Goal: Transaction & Acquisition: Subscribe to service/newsletter

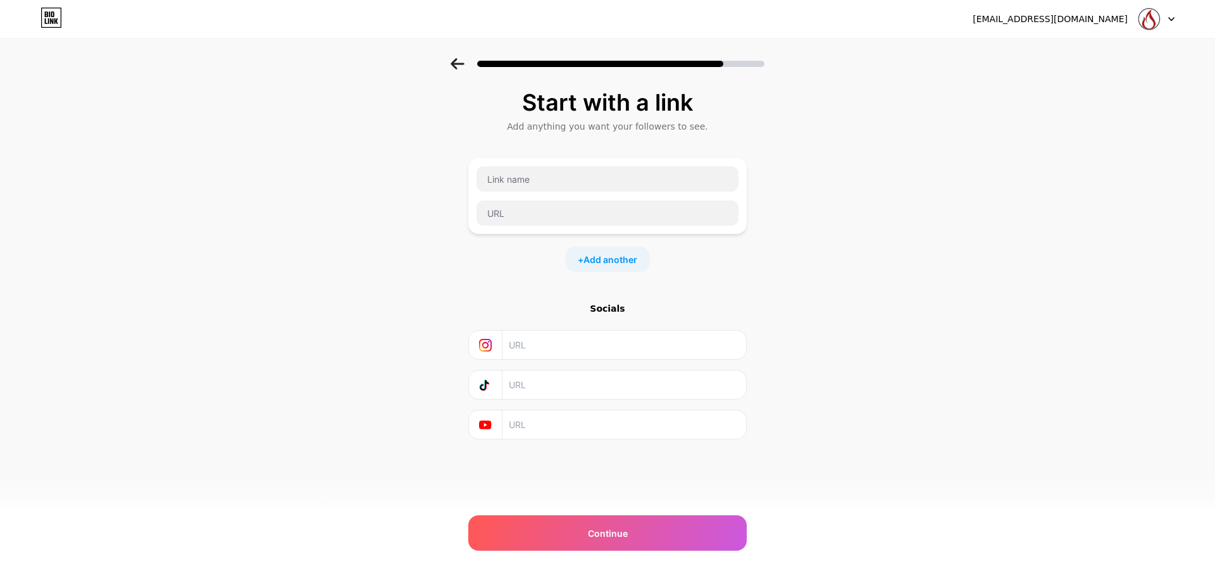
click at [549, 348] on input "text" at bounding box center [624, 345] width 230 height 28
click at [524, 349] on input "text" at bounding box center [624, 345] width 230 height 28
click at [578, 347] on input "piraovens" at bounding box center [624, 345] width 230 height 28
click at [562, 378] on input "text" at bounding box center [624, 385] width 230 height 28
click at [583, 352] on input "piraovens" at bounding box center [624, 345] width 230 height 28
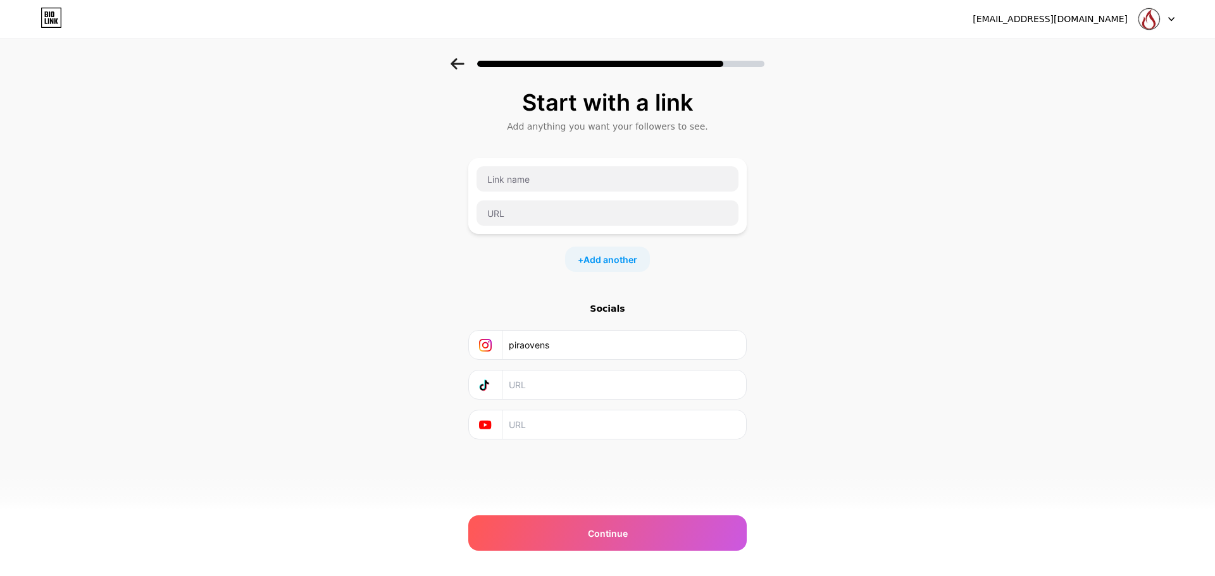
click at [517, 353] on input "piraovens" at bounding box center [624, 345] width 230 height 28
click at [510, 385] on input "text" at bounding box center [624, 385] width 230 height 28
click at [563, 354] on input "piraovens" at bounding box center [624, 345] width 230 height 28
type input "p"
type input "Pira Charcoal Ovens"
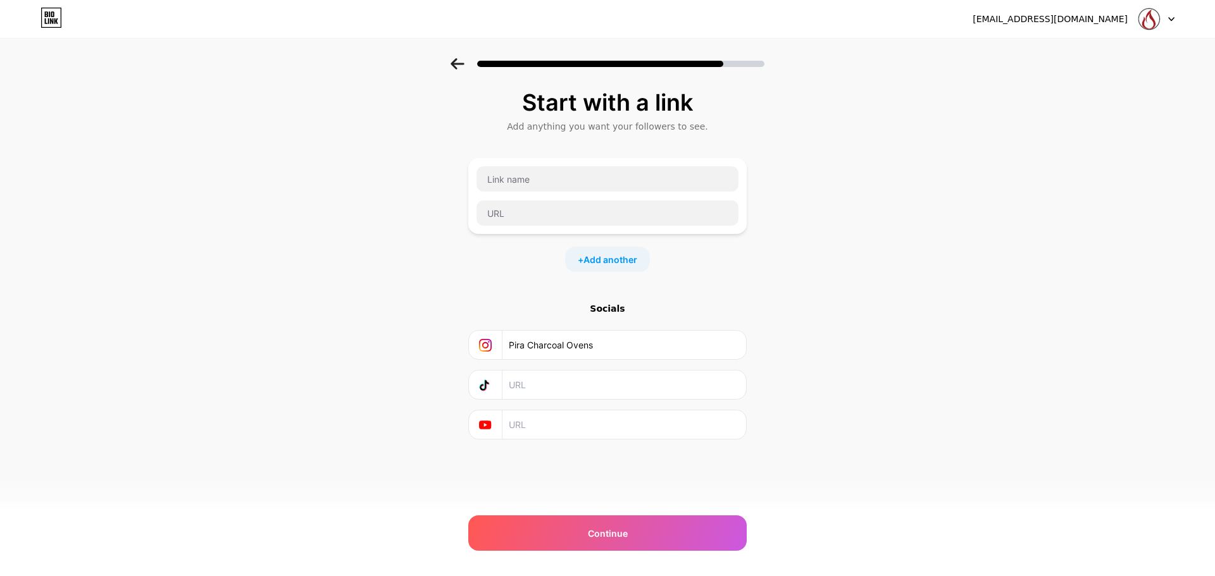
click at [615, 387] on input "text" at bounding box center [624, 385] width 230 height 28
type input "Pira Charcoal Ovens"
click at [562, 431] on input "text" at bounding box center [624, 425] width 230 height 28
paste input "Pira Charcoal Ovens"
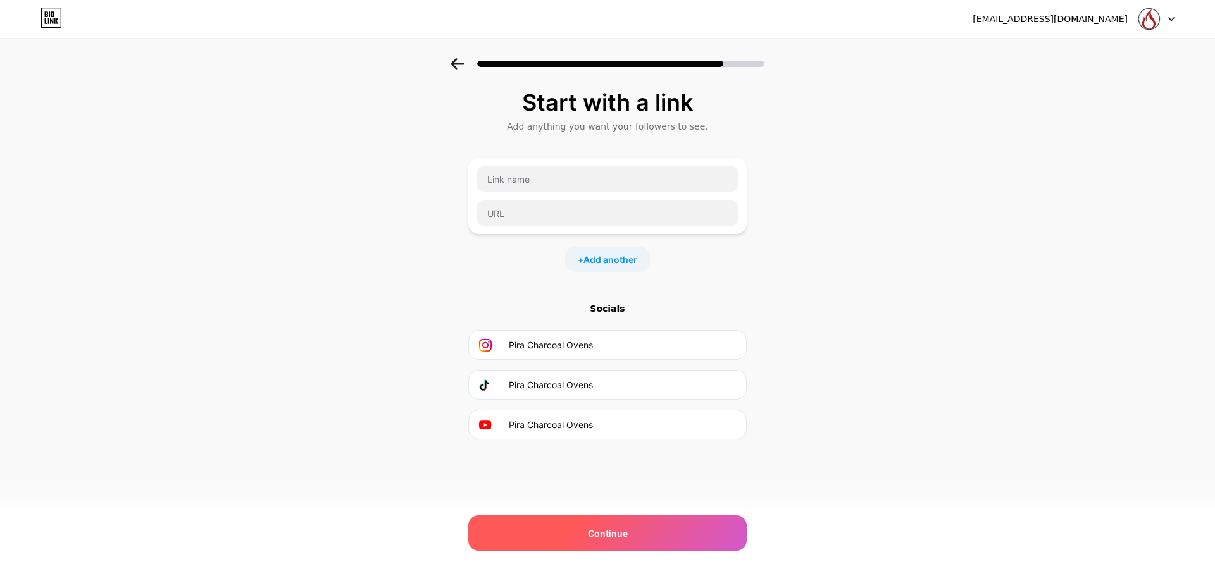
type input "Pira Charcoal Ovens"
click at [585, 531] on div "Continue" at bounding box center [607, 533] width 278 height 35
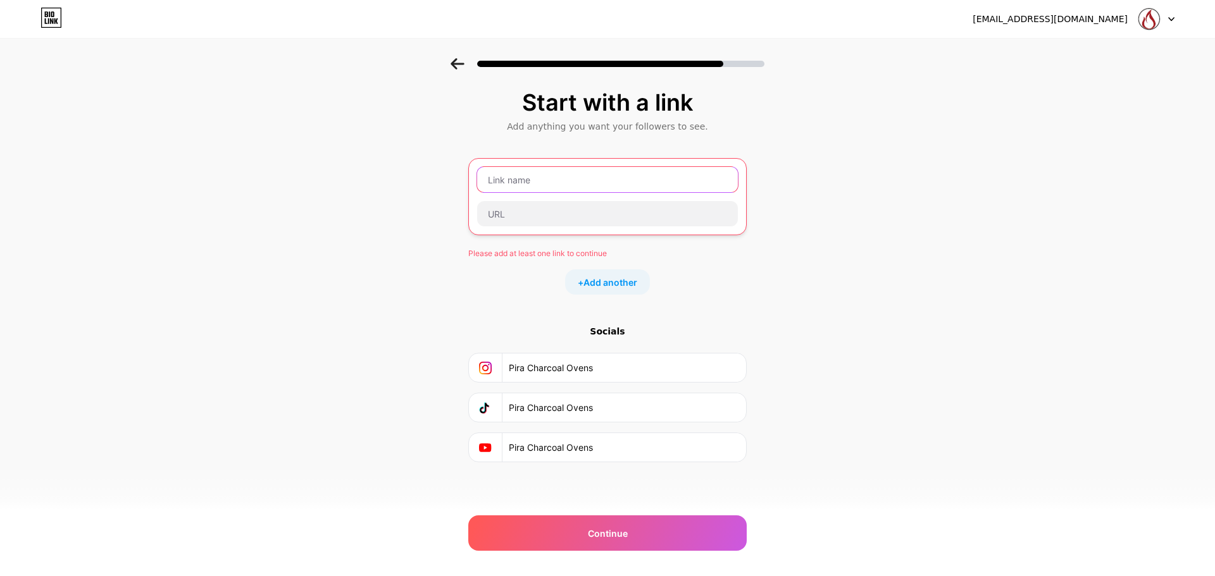
click at [576, 175] on input "text" at bounding box center [607, 179] width 261 height 25
paste input "Pira Charcoal Ovens"
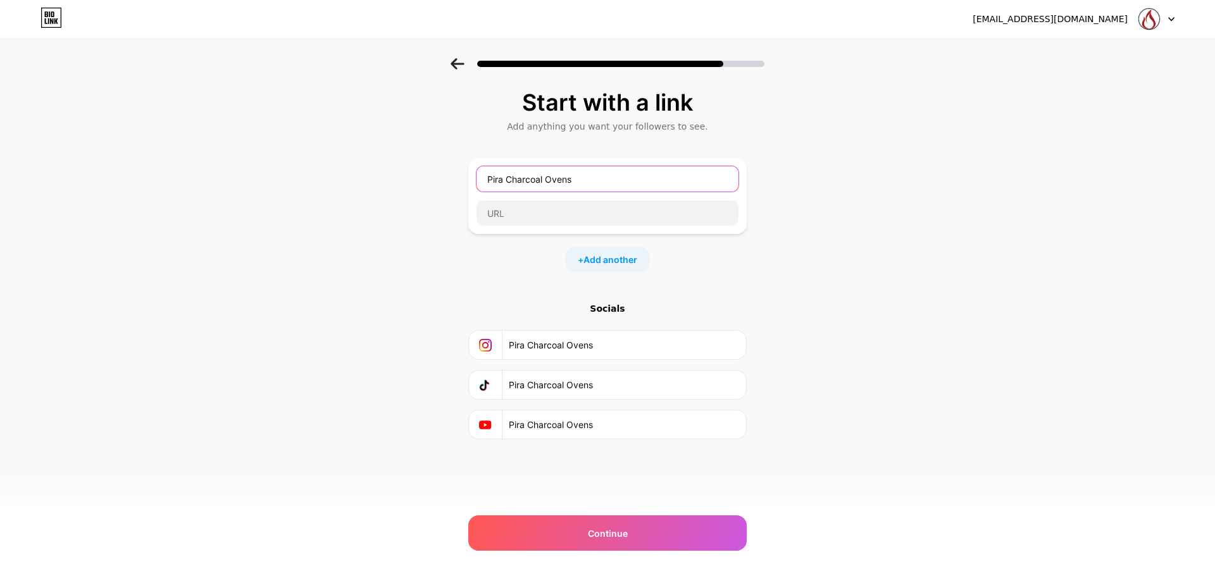
type input "Pira Charcoal Ovens"
click at [686, 254] on div "+ Add another" at bounding box center [607, 259] width 278 height 25
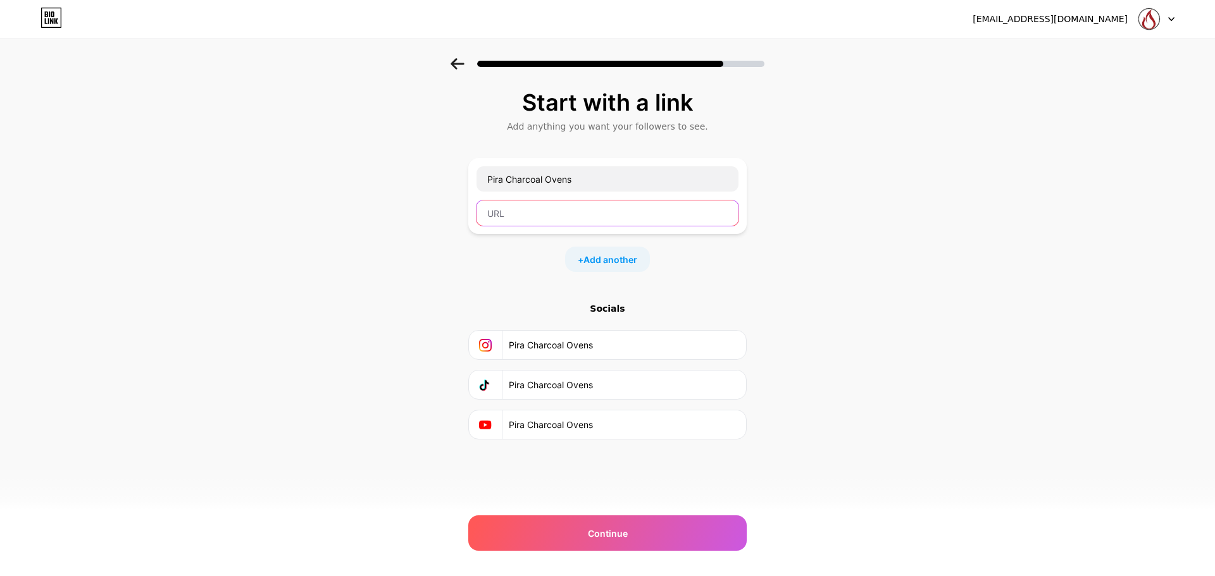
click at [551, 215] on input "text" at bounding box center [607, 213] width 262 height 25
paste input "https://www.piracharcoalovens.com/es/"
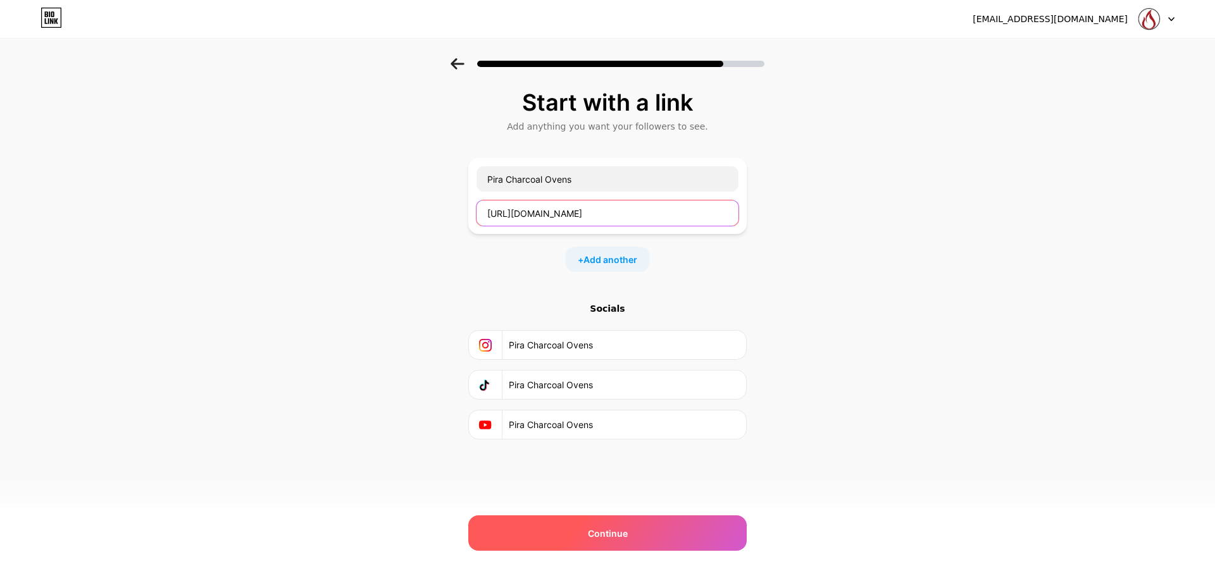
type input "https://www.piracharcoalovens.com/es/"
click at [596, 531] on span "Continue" at bounding box center [608, 533] width 40 height 13
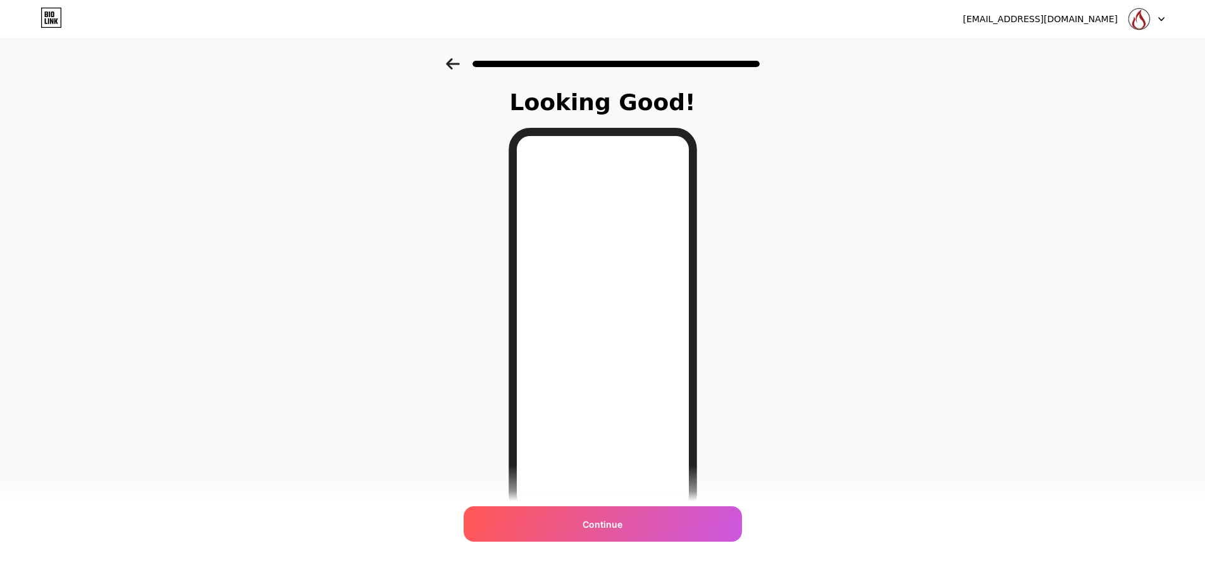
click at [464, 58] on div at bounding box center [602, 60] width 1205 height 44
click at [459, 61] on icon at bounding box center [453, 63] width 14 height 11
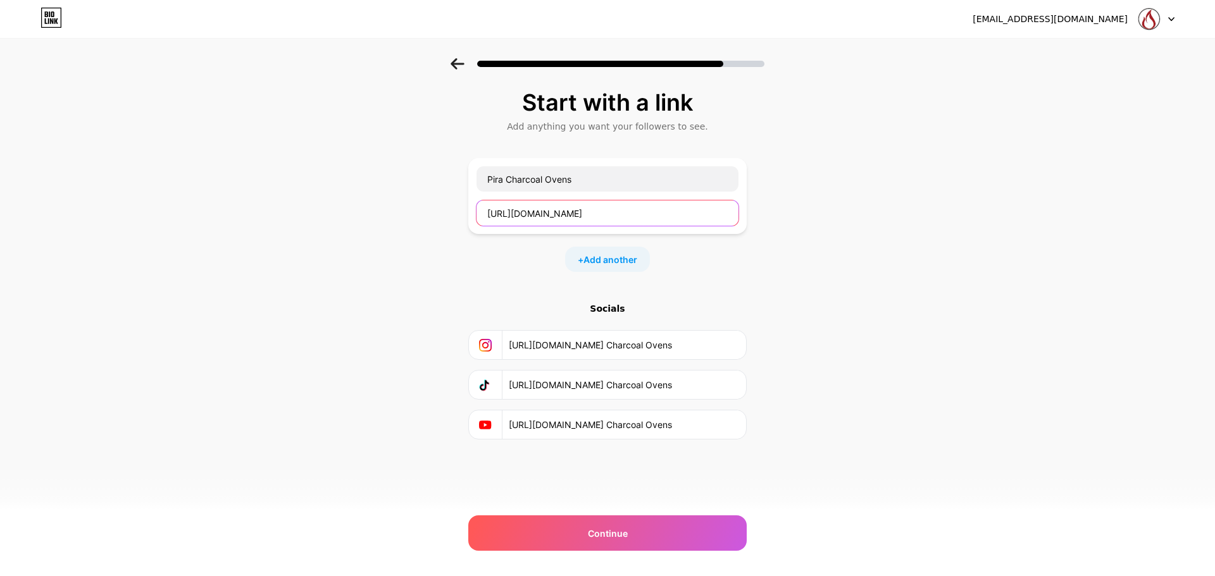
click at [685, 220] on input "https://www.piracharcoalovens.com/es/" at bounding box center [607, 213] width 262 height 25
type input "https://www.piracharcoalovens.com"
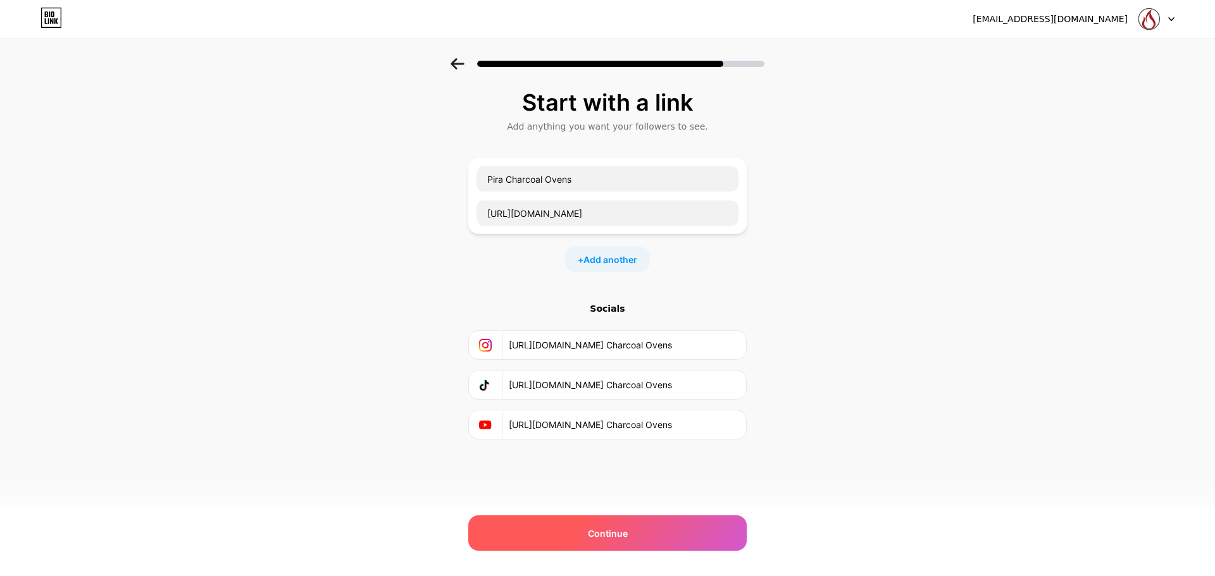
click at [616, 524] on div "Continue" at bounding box center [607, 533] width 278 height 35
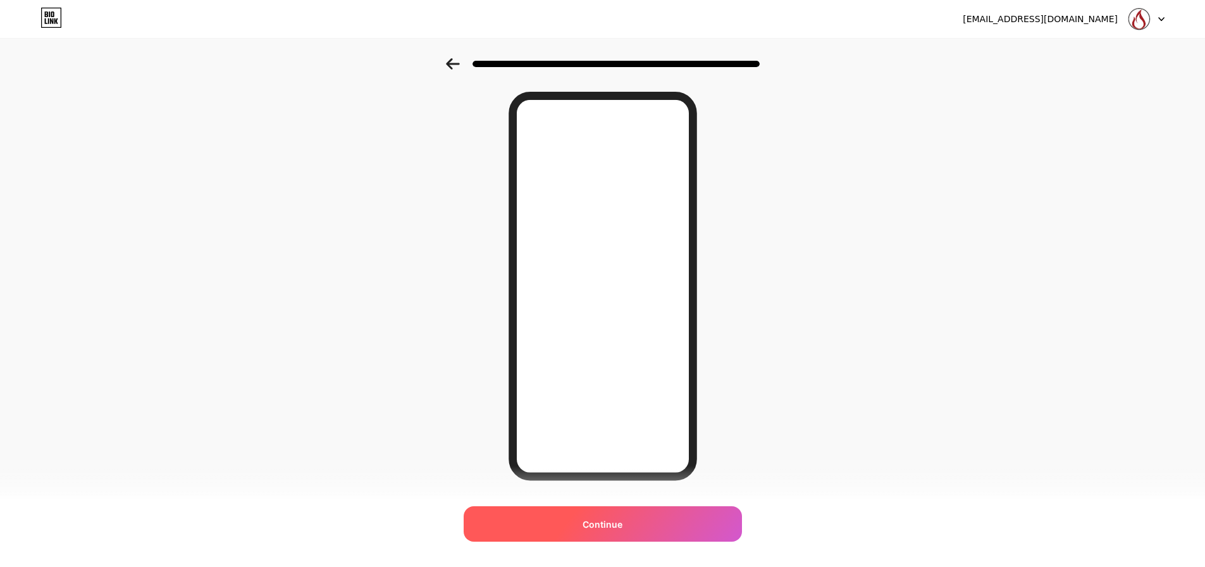
scroll to position [69, 0]
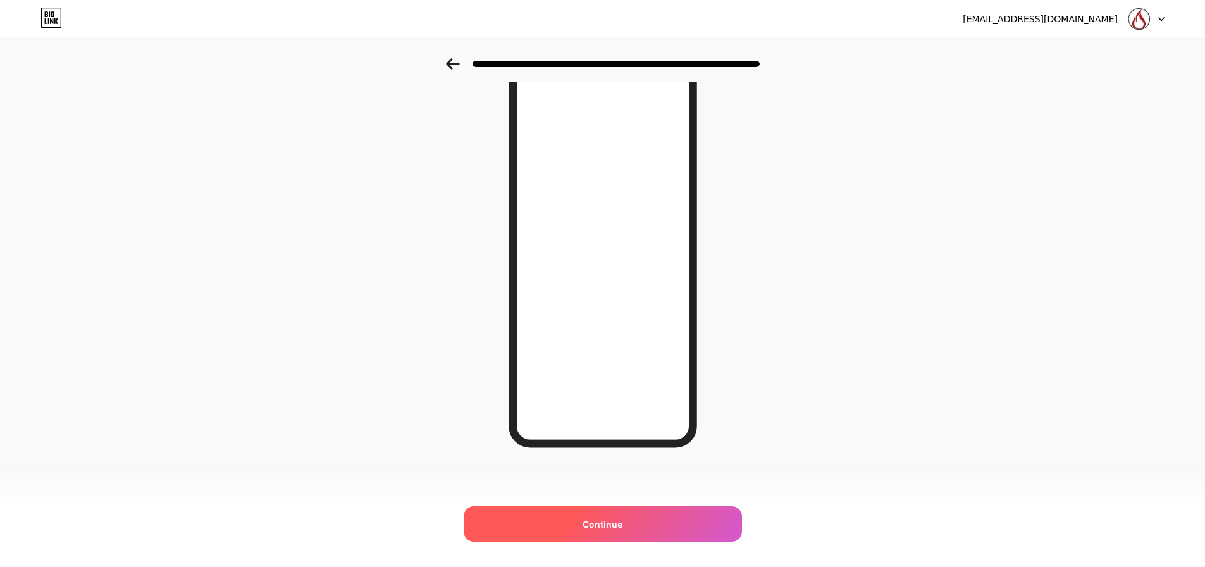
click at [622, 525] on span "Continue" at bounding box center [603, 523] width 40 height 13
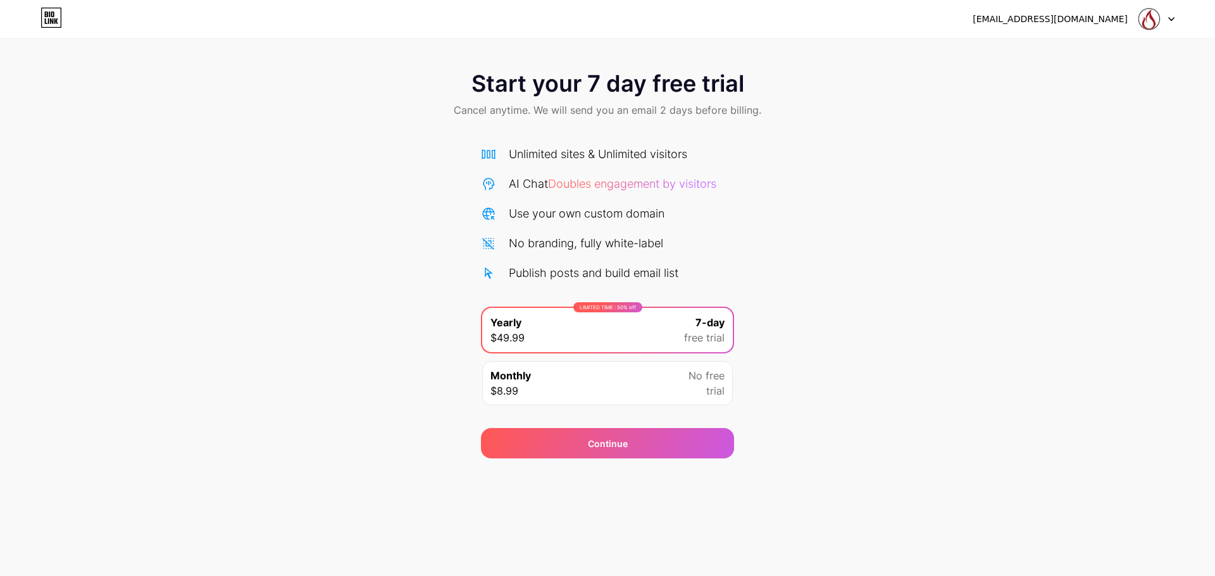
click at [654, 392] on div "Monthly $8.99 No free trial" at bounding box center [607, 383] width 251 height 44
click at [1089, 18] on div "[EMAIL_ADDRESS][DOMAIN_NAME]" at bounding box center [1049, 19] width 155 height 13
click at [1151, 29] on img at bounding box center [1149, 19] width 24 height 24
click at [60, 11] on icon at bounding box center [51, 18] width 22 height 20
click at [652, 381] on div "Monthly $8.99 No free trial" at bounding box center [607, 383] width 251 height 44
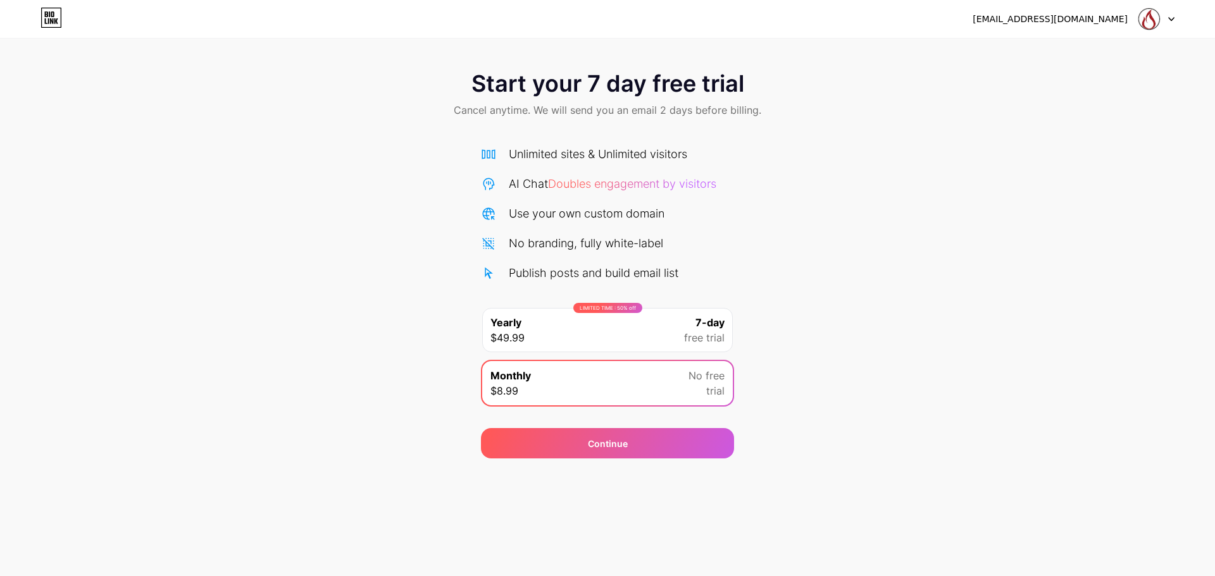
click at [639, 333] on div "LIMITED TIME : 50% off Yearly $49.99 7-day free trial" at bounding box center [607, 330] width 251 height 44
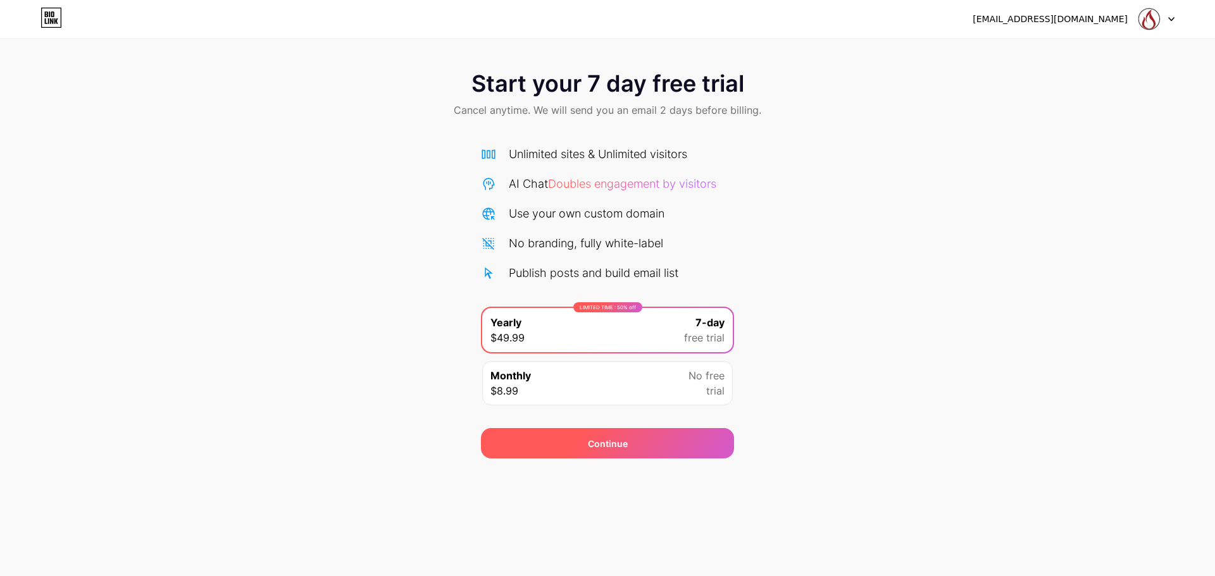
click at [595, 443] on div "Continue" at bounding box center [608, 443] width 40 height 13
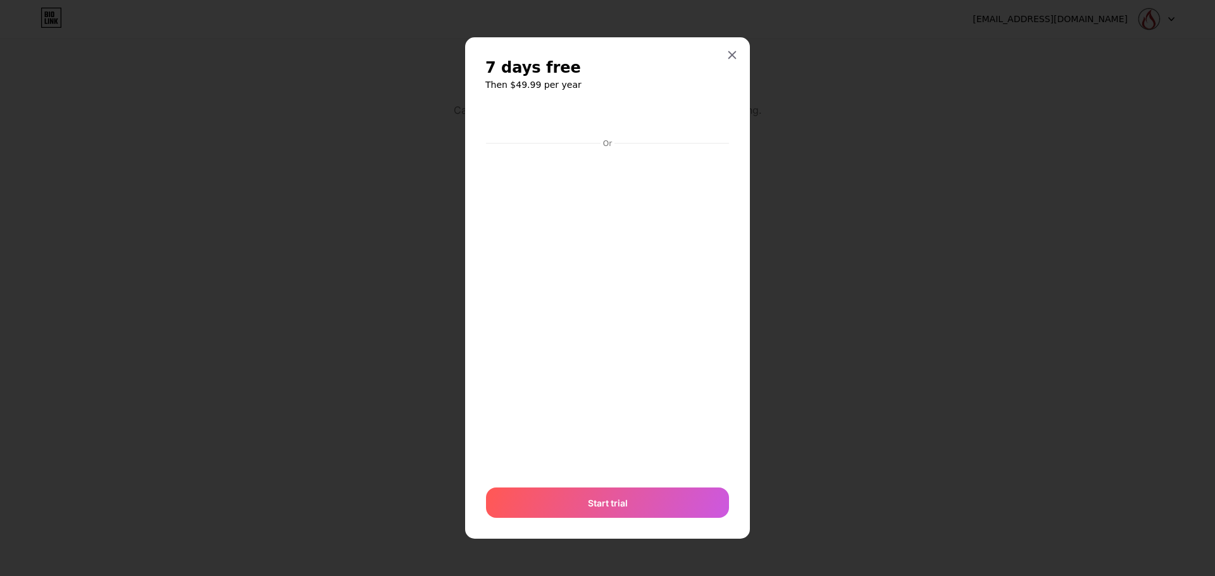
drag, startPoint x: 743, startPoint y: 49, endPoint x: 736, endPoint y: 54, distance: 8.6
click at [741, 49] on div "7 days free Then $49.99 per year Or Start trial" at bounding box center [607, 288] width 285 height 502
click at [736, 54] on icon at bounding box center [732, 55] width 10 height 10
